Goal: Subscribe to service/newsletter

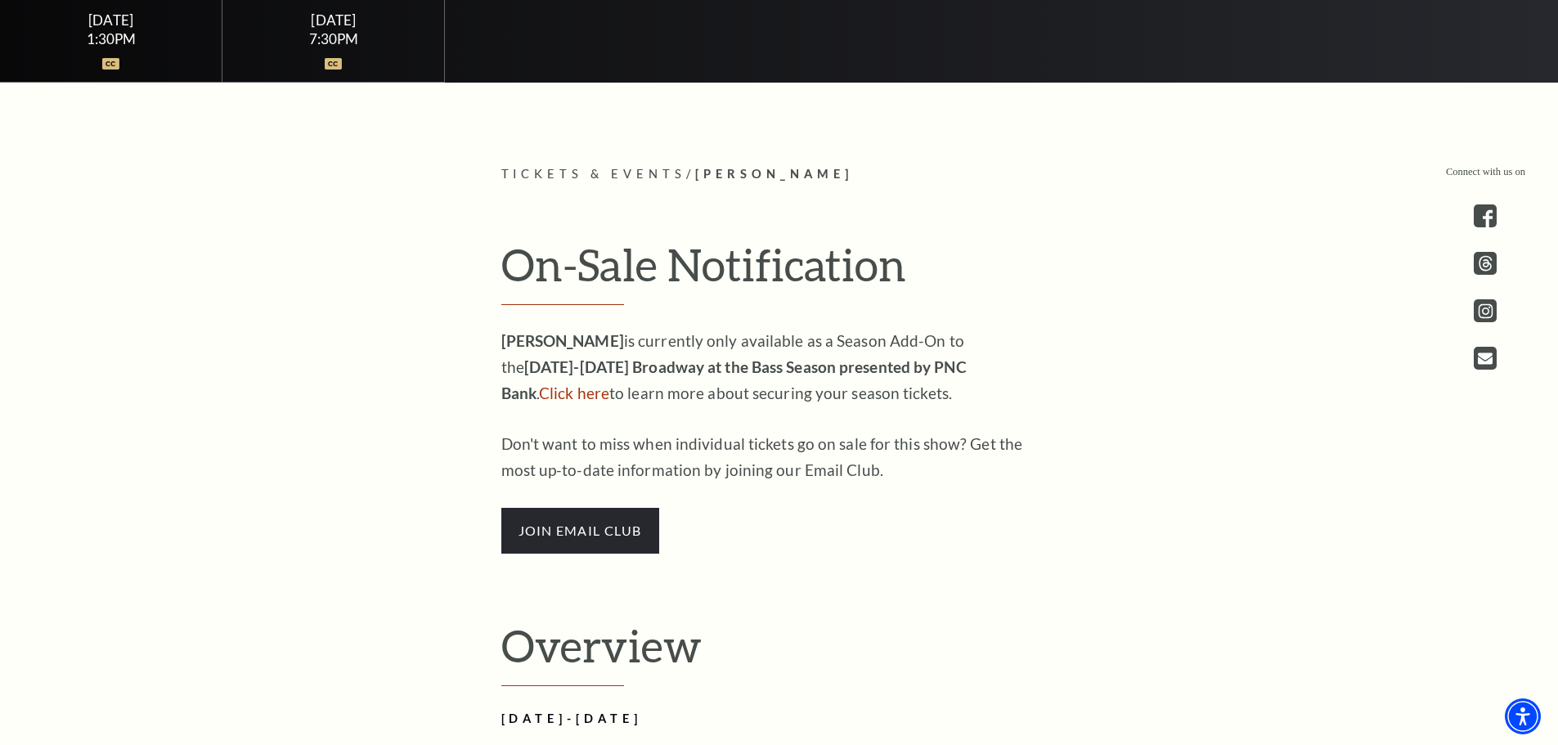
scroll to position [900, 0]
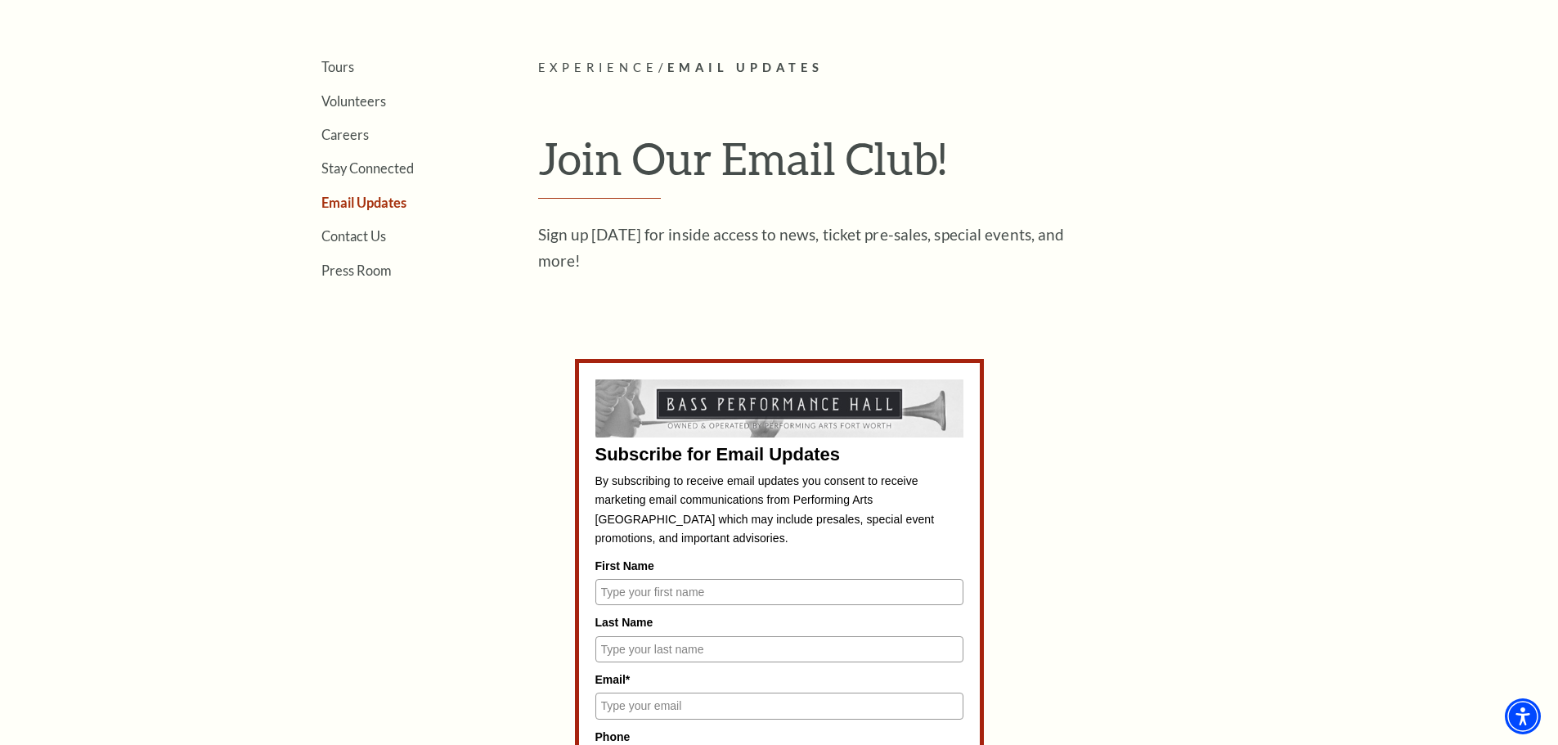
scroll to position [736, 0]
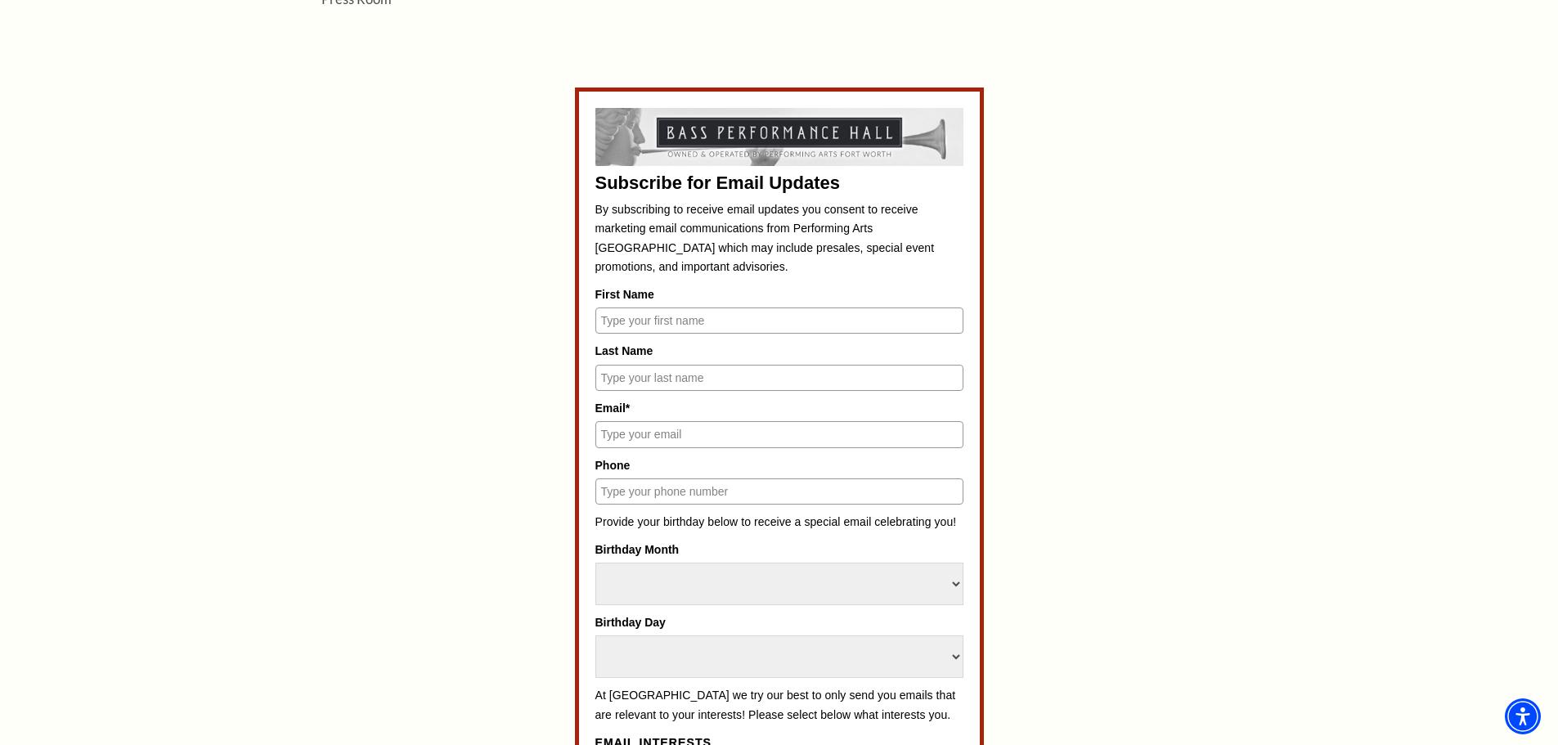
click at [676, 325] on input "First Name" at bounding box center [779, 321] width 368 height 26
type input "[PERSON_NAME]"
type input "[EMAIL_ADDRESS][DOMAIN_NAME]"
type input "8178459031"
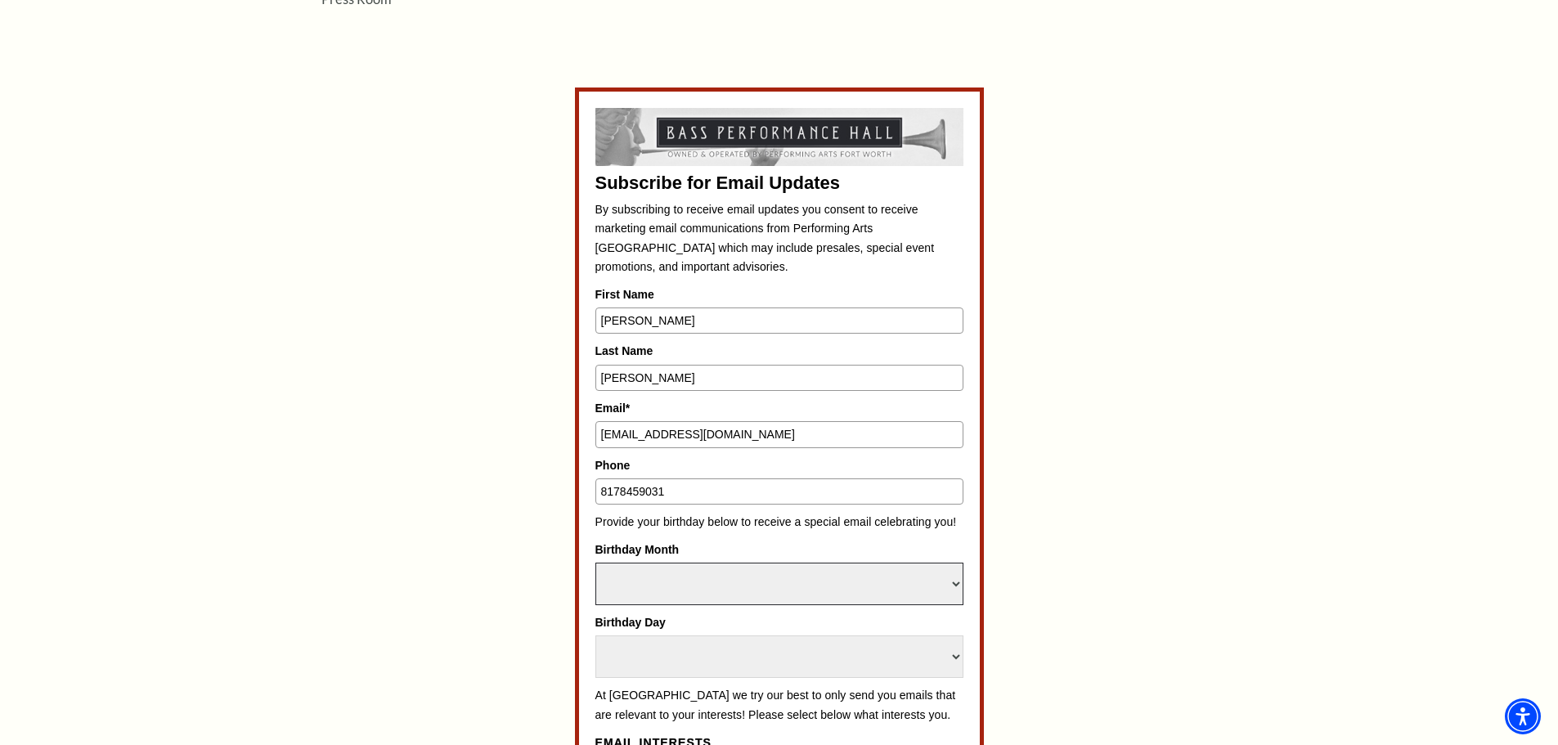
click at [712, 582] on select "Select Month January February March April May June July August September Octobe…" at bounding box center [779, 584] width 368 height 43
select select "February"
click at [595, 563] on select "Select Month January February March April May June July August September Octobe…" at bounding box center [779, 584] width 368 height 43
click at [721, 640] on select "Select Day 1 2 3 4 5 6 7 8 9 10 11 12 13 14 15 16 17 18 19 20 21 22 23 24 25 26…" at bounding box center [779, 657] width 368 height 43
select select "2"
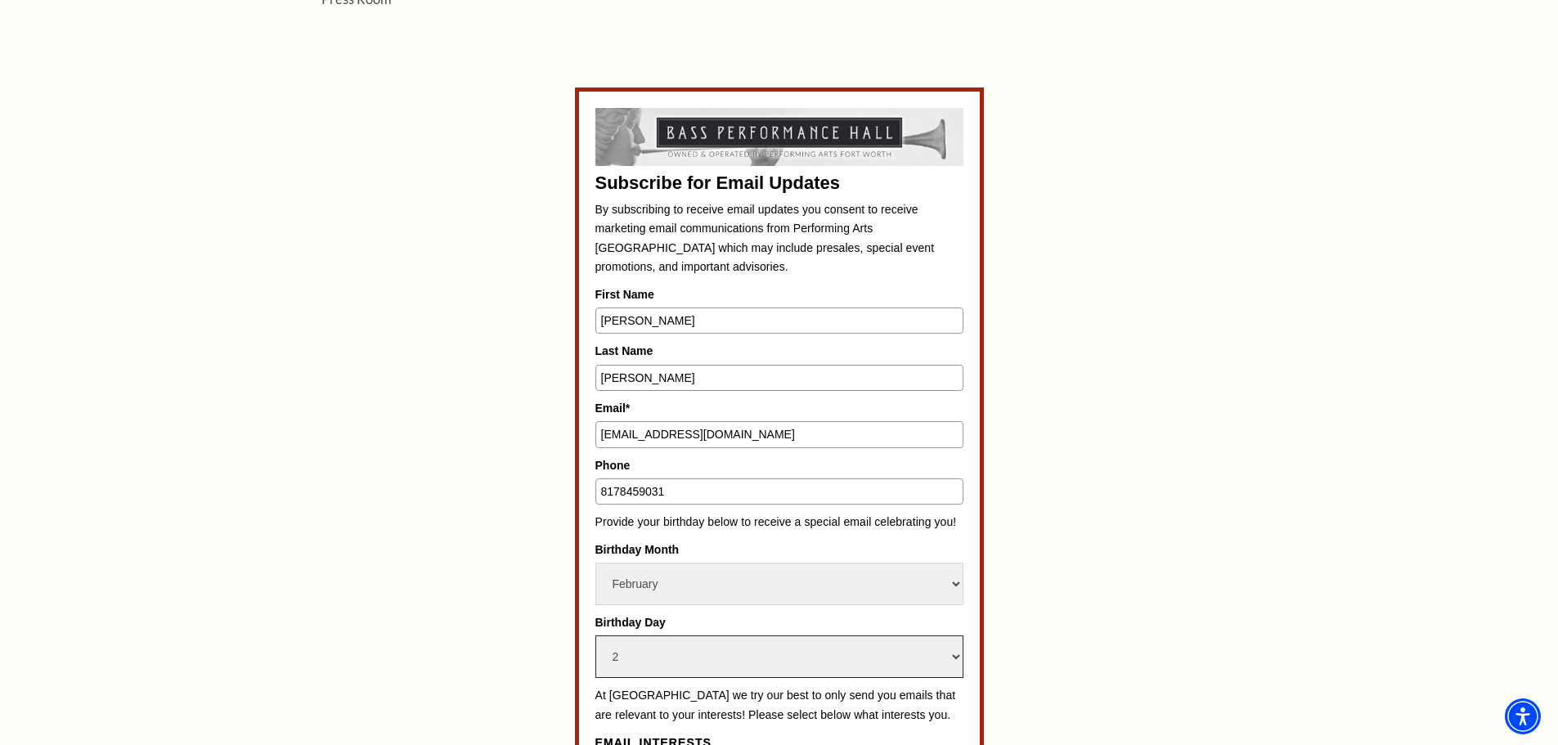
click at [595, 636] on select "Select Day 1 2 3 4 5 6 7 8 9 10 11 12 13 14 15 16 17 18 19 20 21 22 23 24 25 26…" at bounding box center [779, 657] width 368 height 43
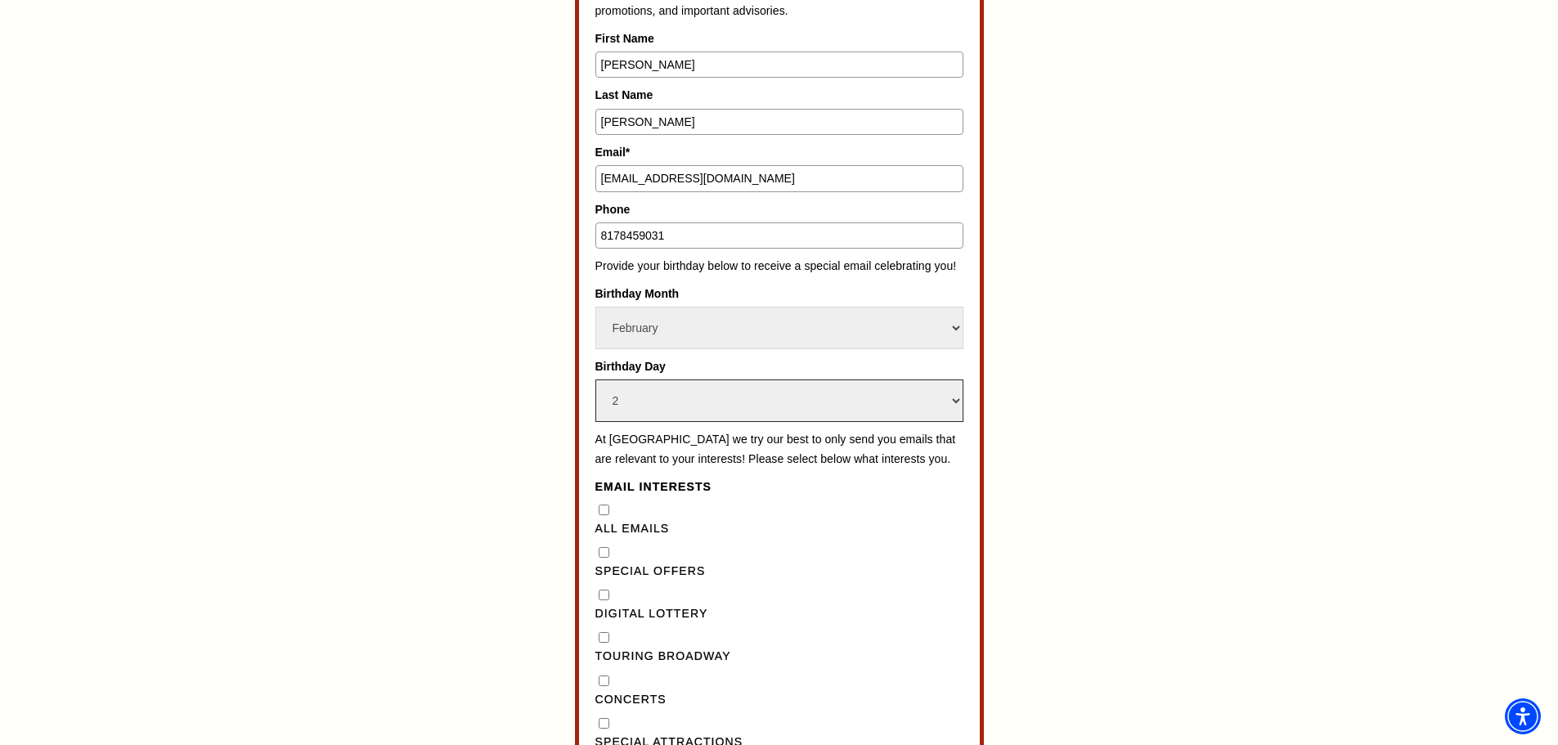
scroll to position [1063, 0]
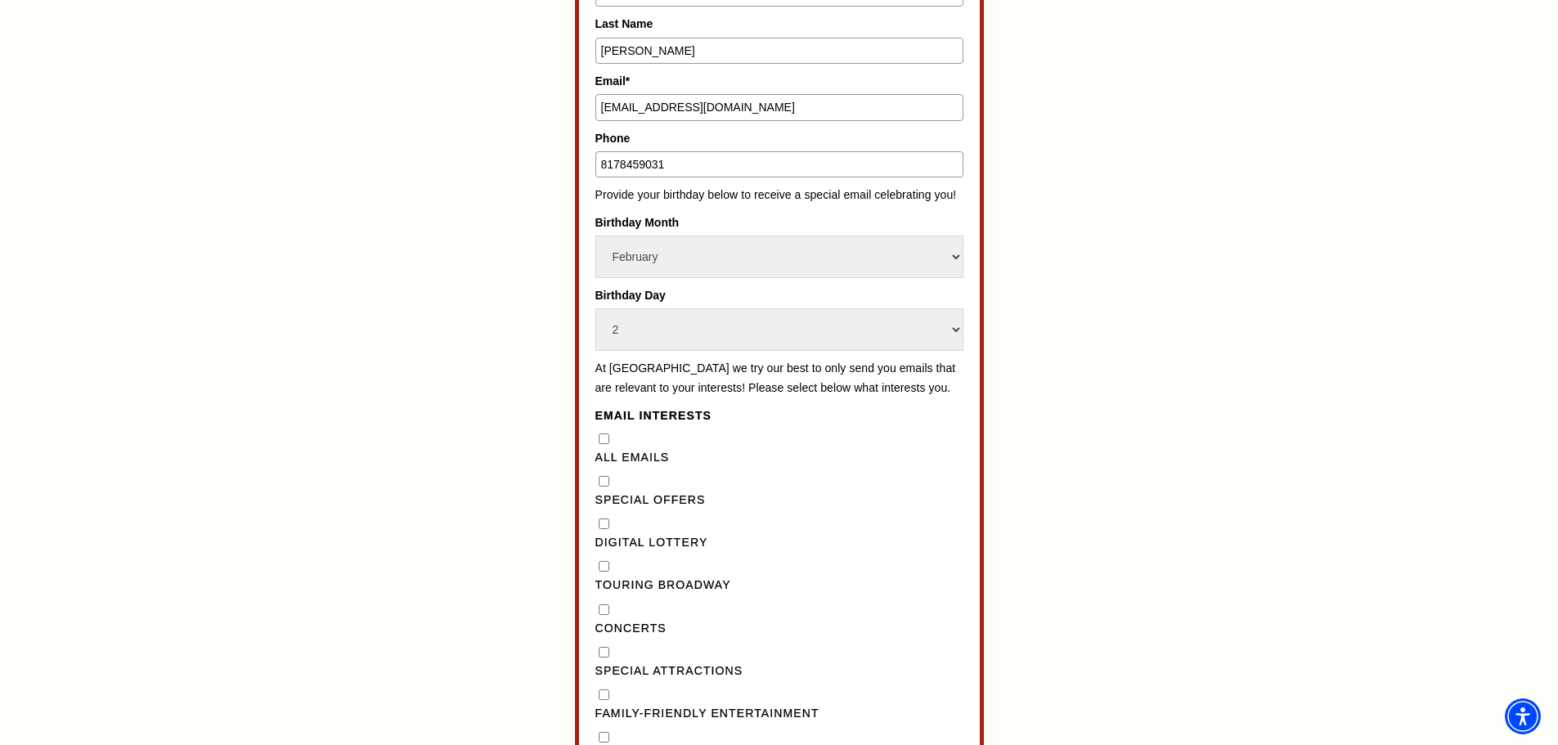
click at [604, 451] on div "All Emails" at bounding box center [779, 449] width 368 height 38
click at [602, 444] on Emails"] "All Emails" at bounding box center [604, 438] width 11 height 11
checkbox Emails"] "true"
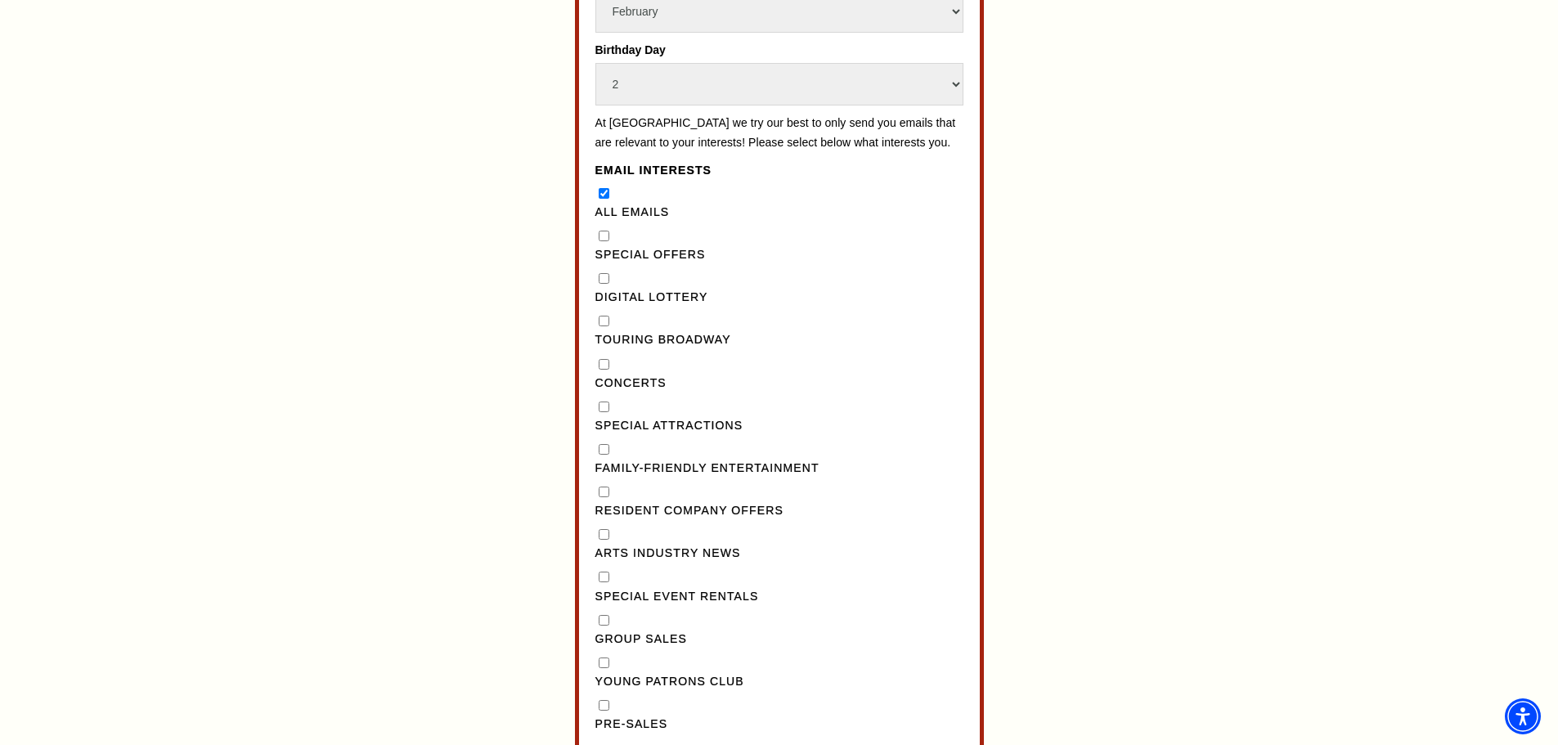
scroll to position [1718, 0]
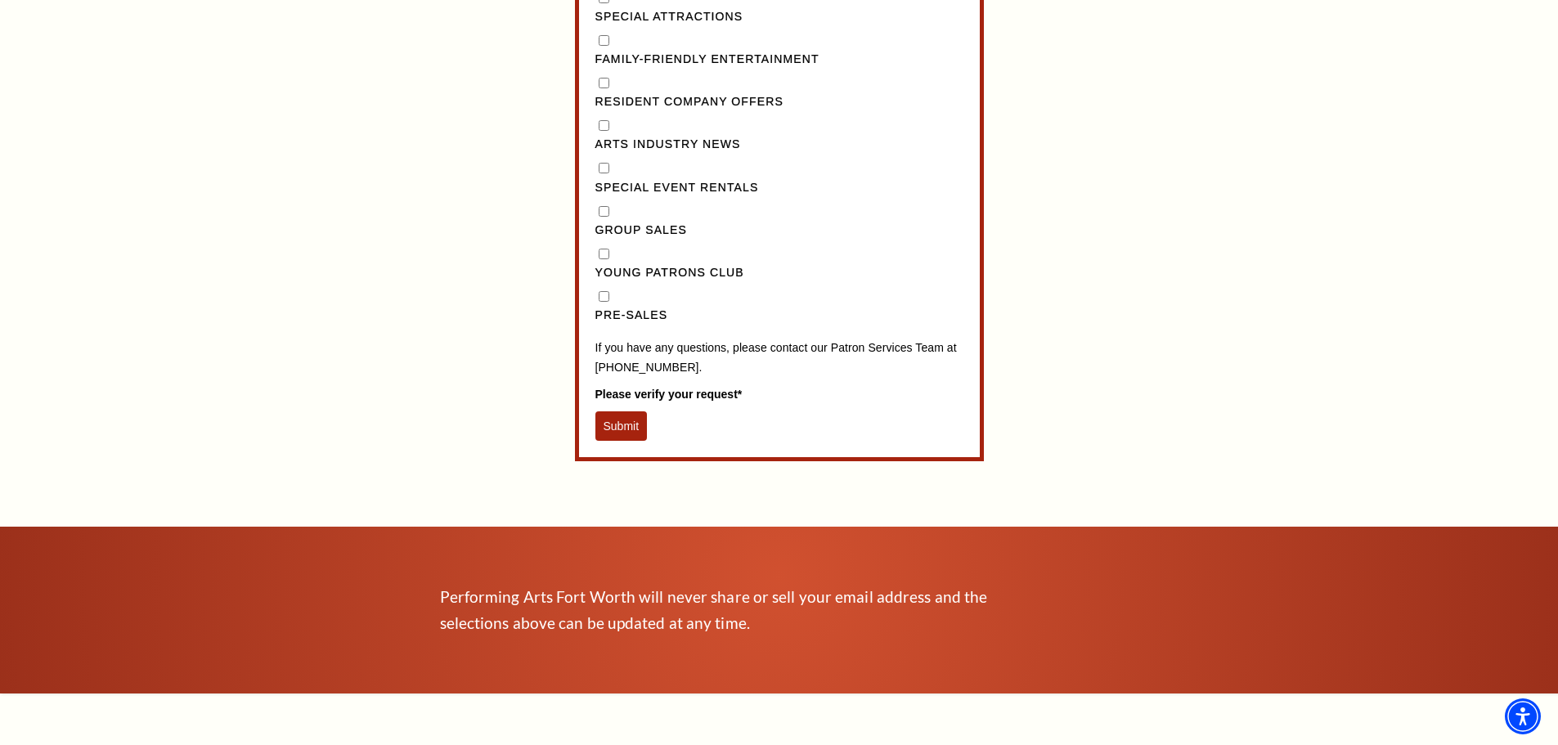
click at [619, 441] on button "Submit" at bounding box center [621, 425] width 52 height 29
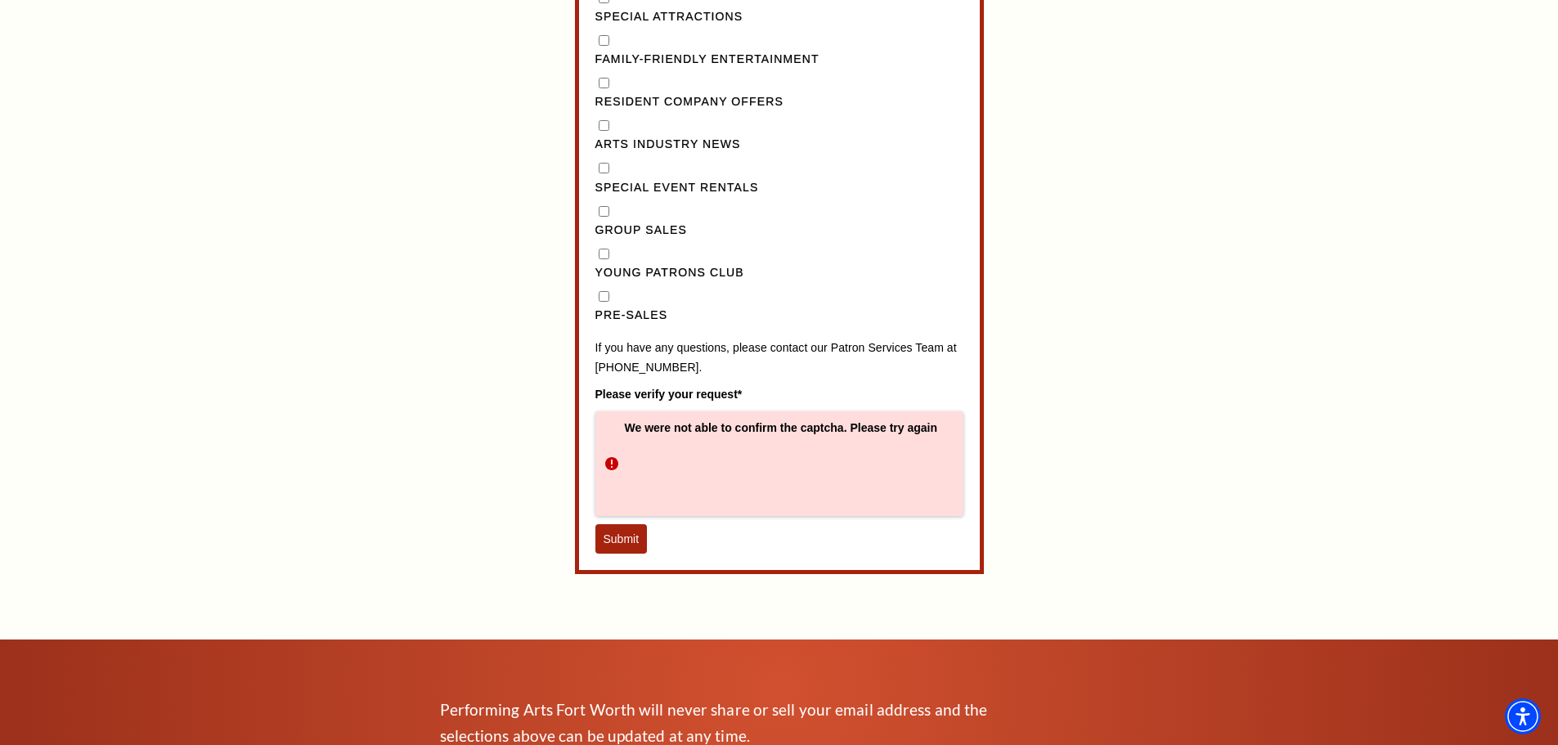
click at [630, 554] on button "Submit" at bounding box center [621, 538] width 52 height 29
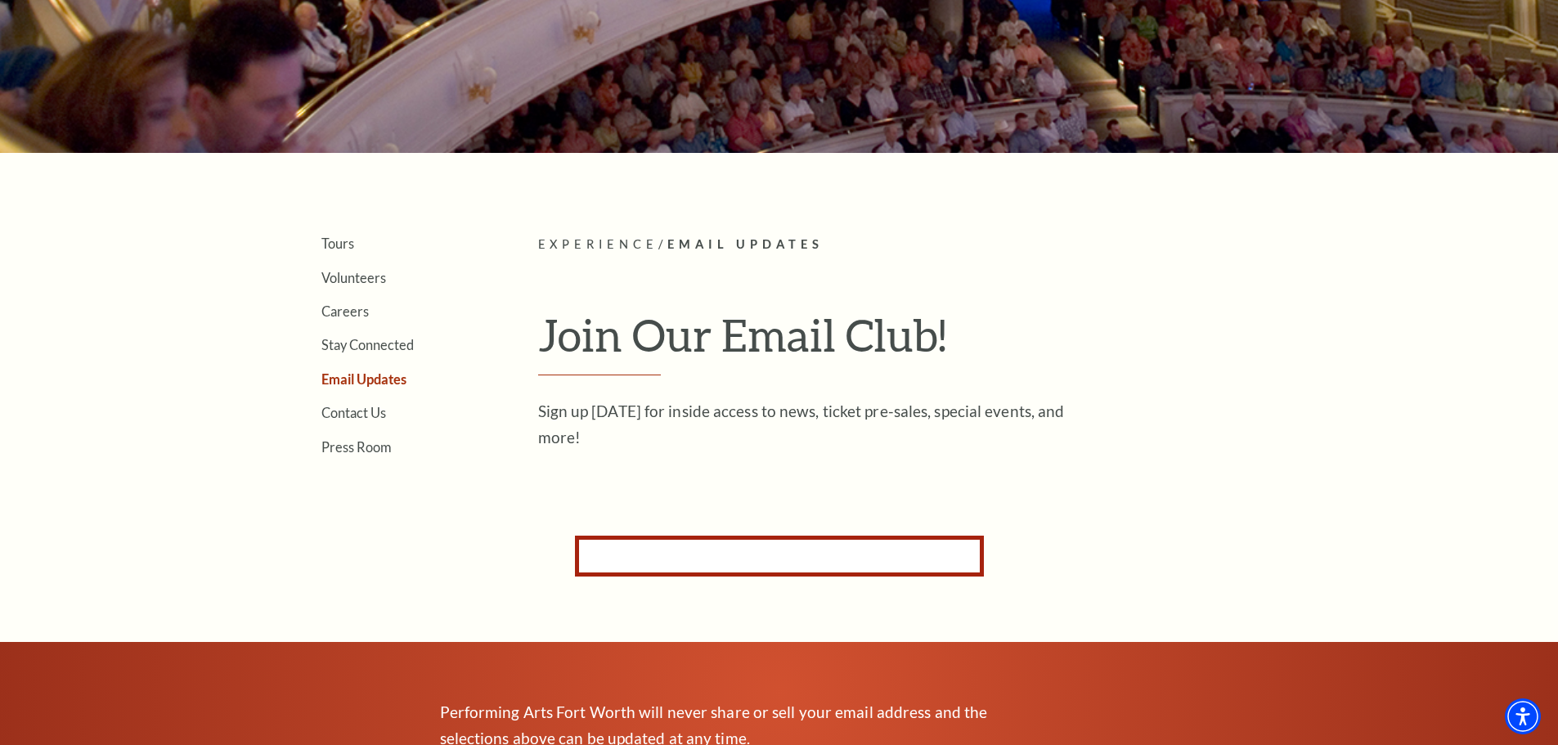
scroll to position [34, 0]
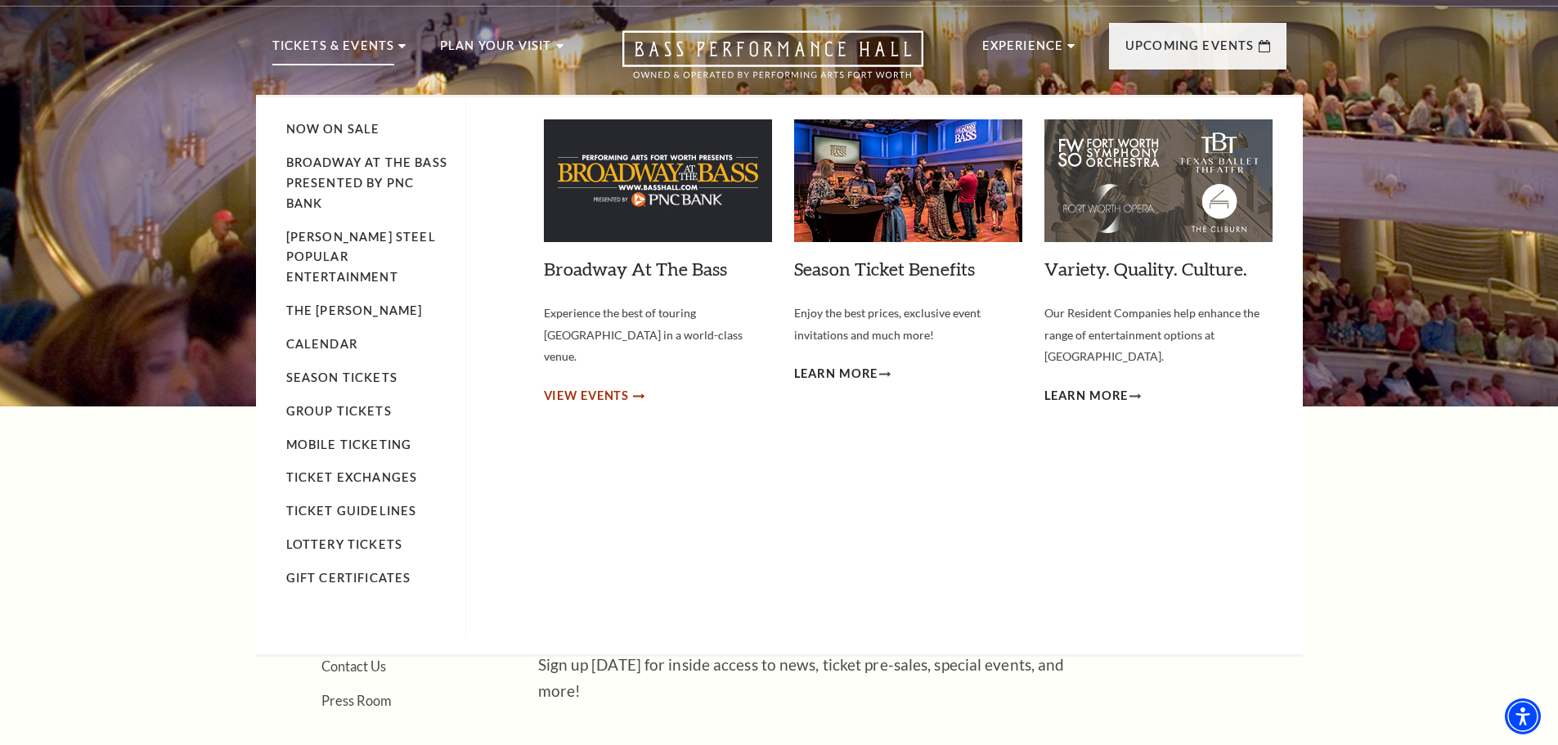
click at [578, 386] on span "View Events" at bounding box center [587, 396] width 86 height 20
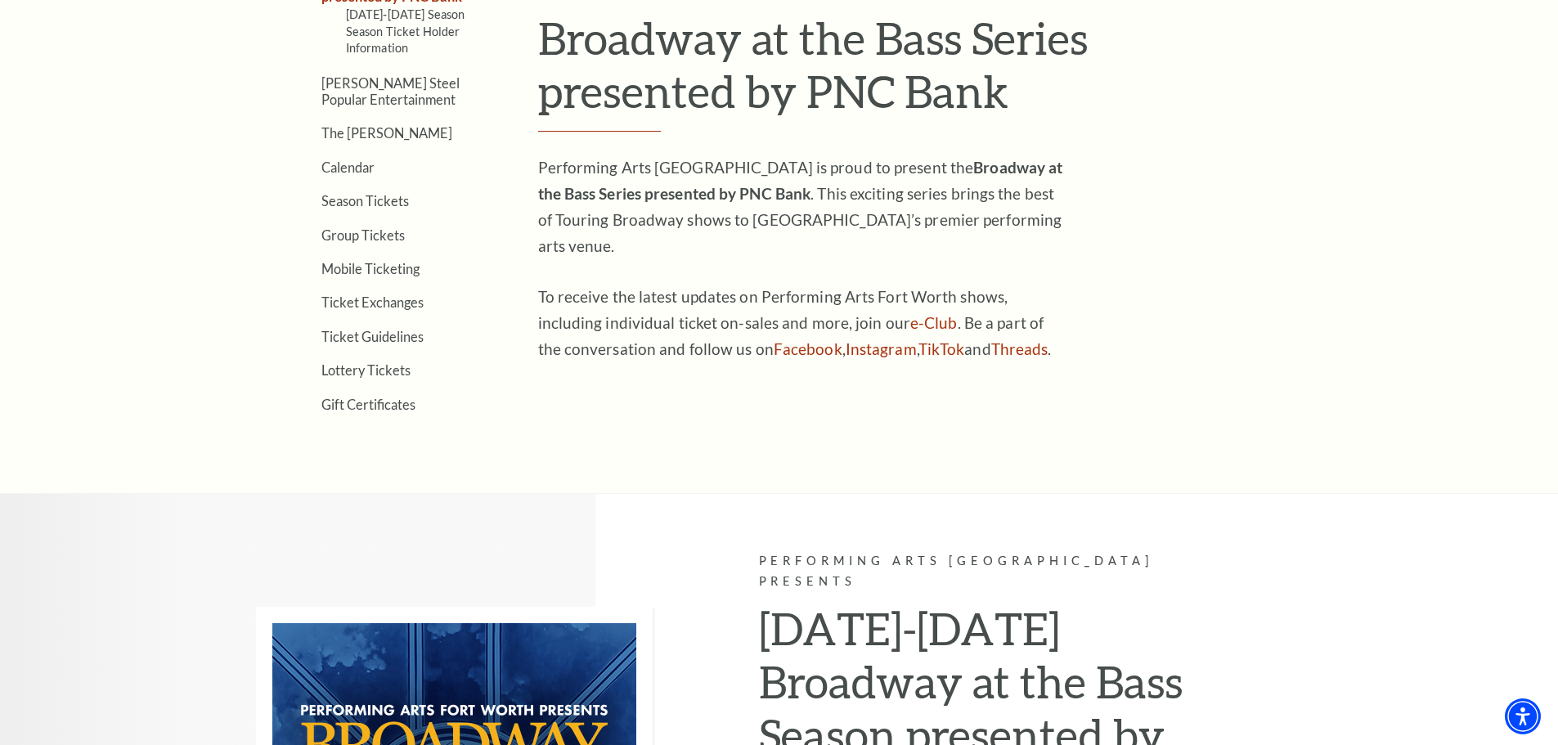
scroll to position [354, 0]
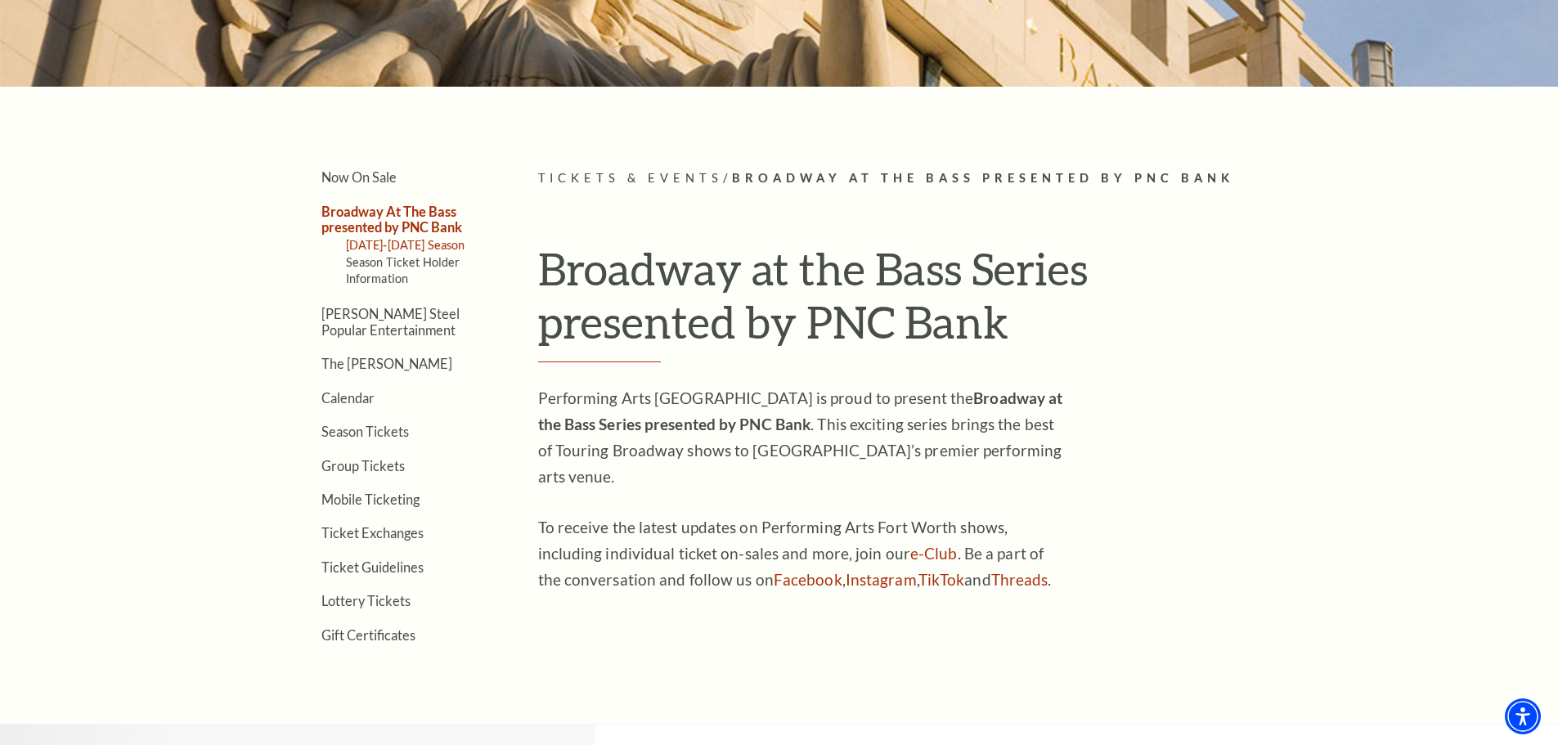
click at [377, 240] on link "2025-2026 Season" at bounding box center [405, 245] width 119 height 14
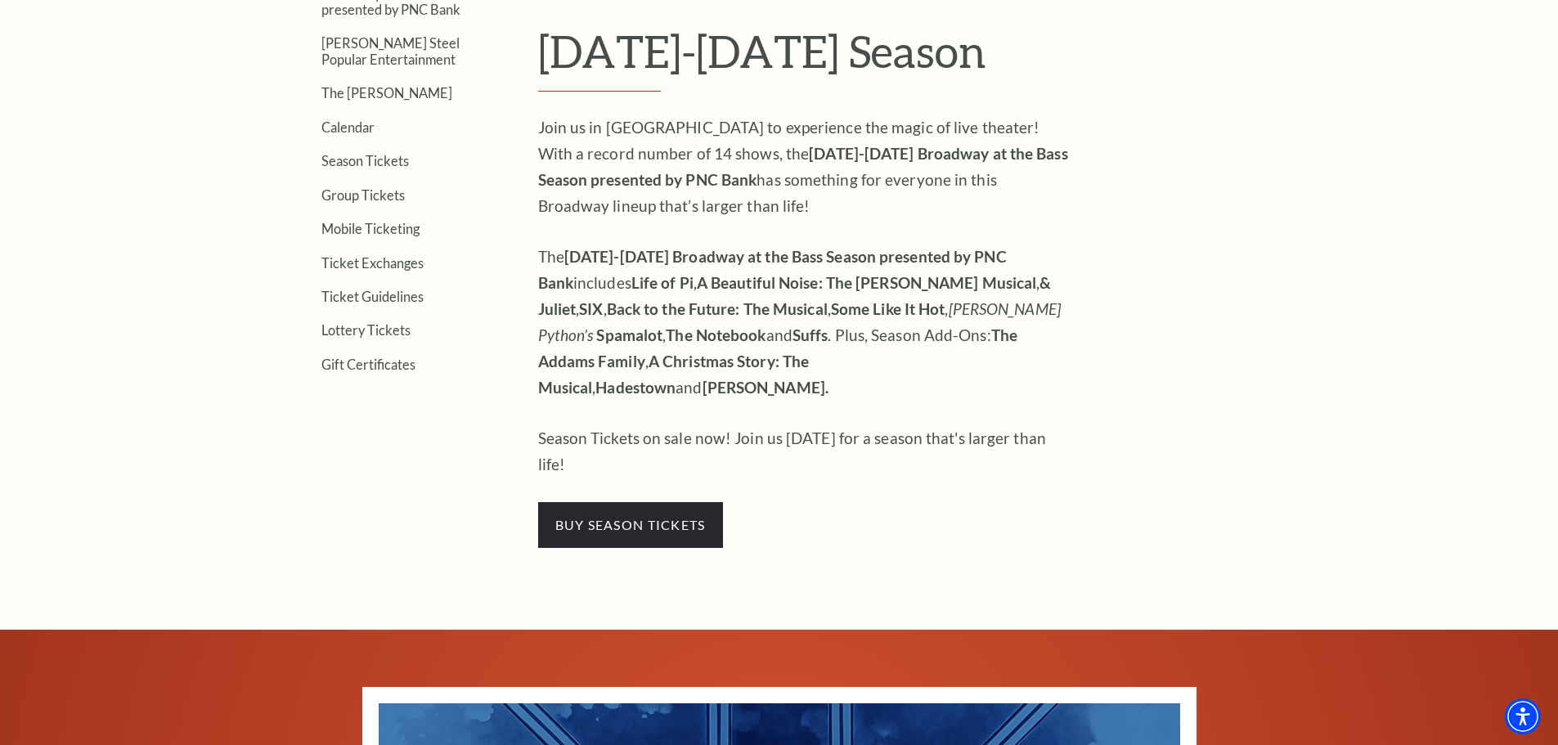
scroll to position [573, 0]
